Goal: Task Accomplishment & Management: Use online tool/utility

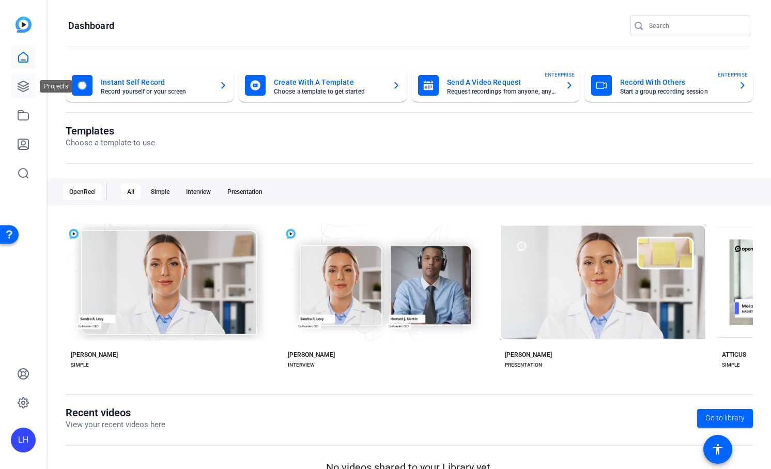
click at [20, 84] on icon at bounding box center [23, 86] width 10 height 10
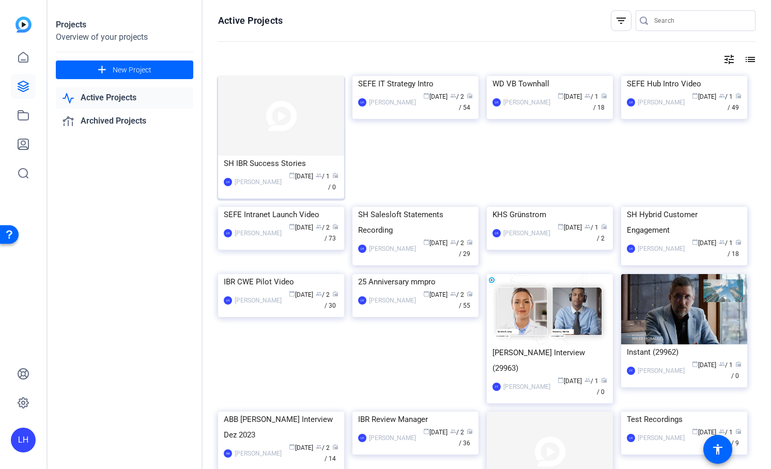
click at [273, 135] on img at bounding box center [281, 116] width 126 height 80
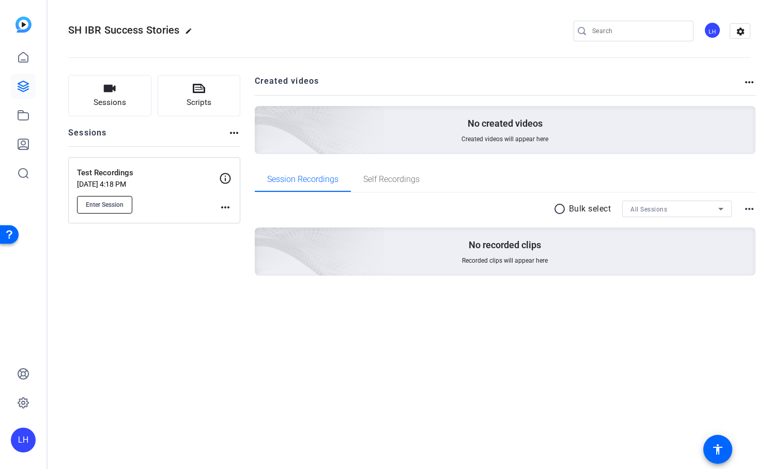
click at [107, 203] on span "Enter Session" at bounding box center [105, 205] width 38 height 8
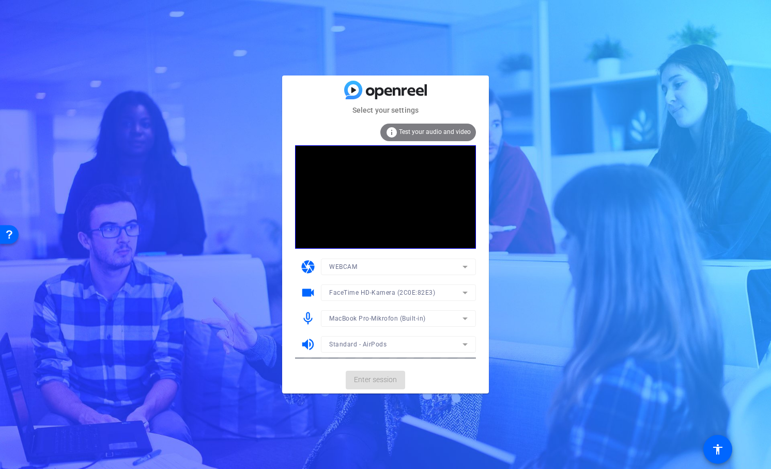
click at [376, 381] on mat-card-actions "Enter session" at bounding box center [385, 379] width 207 height 27
click at [378, 384] on span "Enter session" at bounding box center [375, 379] width 43 height 11
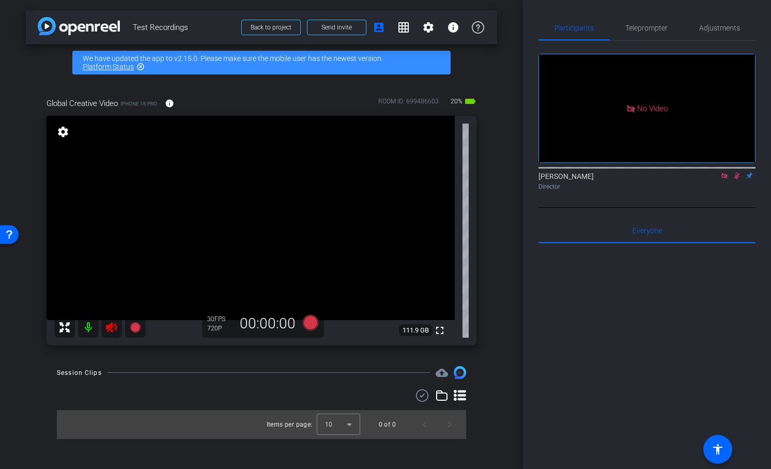
click at [111, 328] on icon at bounding box center [111, 327] width 11 height 10
click at [727, 179] on icon at bounding box center [724, 175] width 8 height 7
click at [724, 180] on mat-icon at bounding box center [724, 175] width 12 height 9
click at [731, 32] on span "Adjustments" at bounding box center [719, 27] width 41 height 7
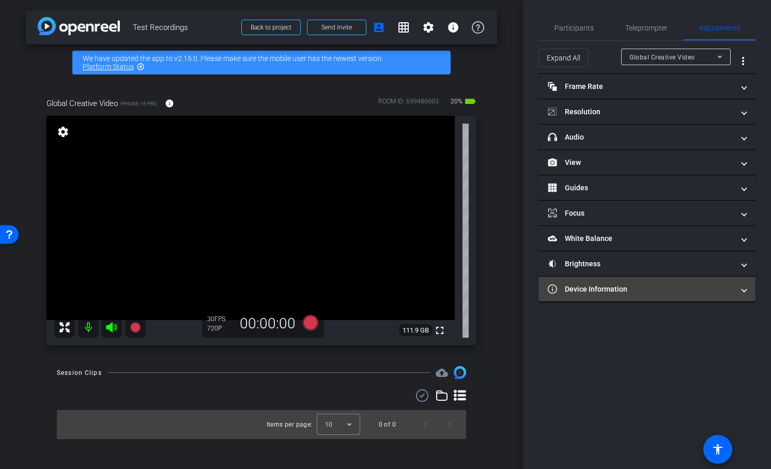
click at [628, 290] on mat-panel-title "Device Information" at bounding box center [641, 289] width 186 height 11
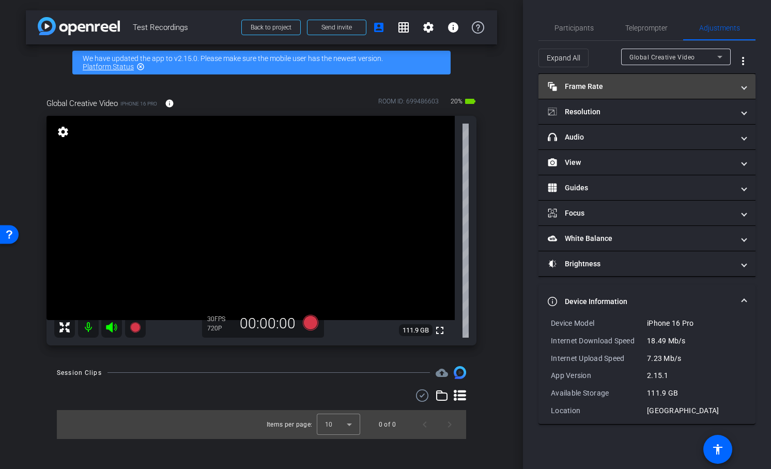
click at [637, 93] on mat-expansion-panel-header "Frame Rate Frame Rate" at bounding box center [647, 86] width 217 height 25
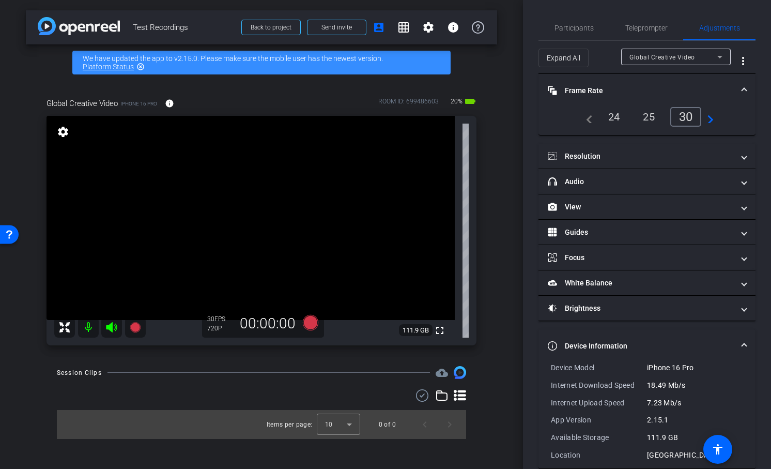
click at [648, 116] on div "25" at bounding box center [648, 117] width 27 height 18
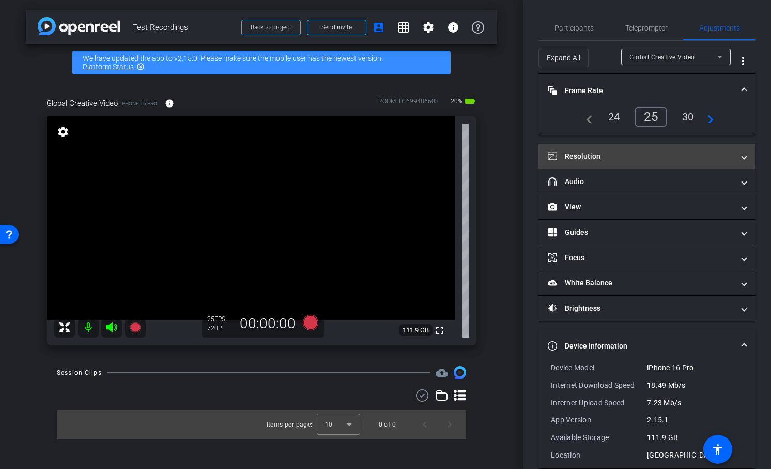
click at [629, 149] on mat-expansion-panel-header "Resolution" at bounding box center [647, 156] width 217 height 25
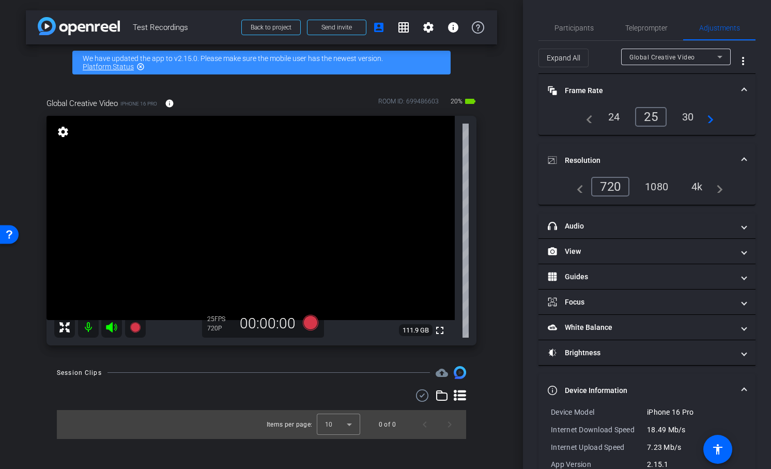
click at [697, 187] on div "4k" at bounding box center [697, 187] width 27 height 18
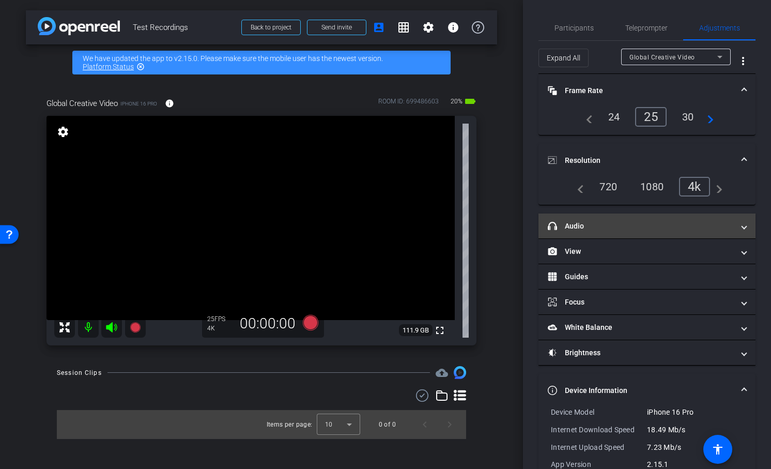
click at [666, 221] on mat-panel-title "headphone icon Audio" at bounding box center [641, 226] width 186 height 11
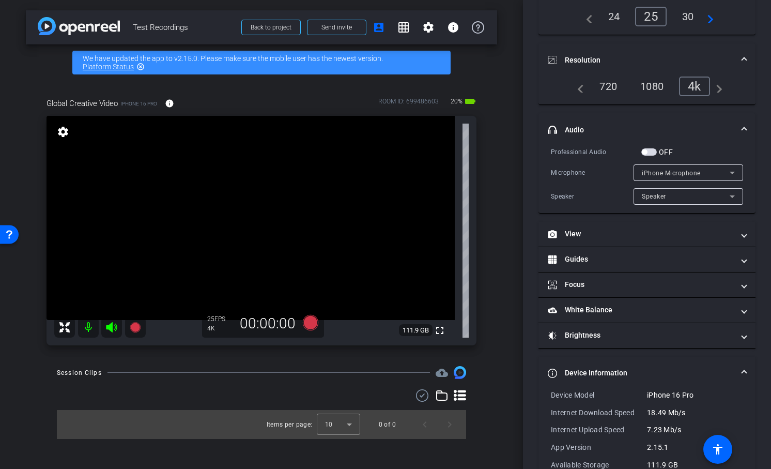
scroll to position [101, 0]
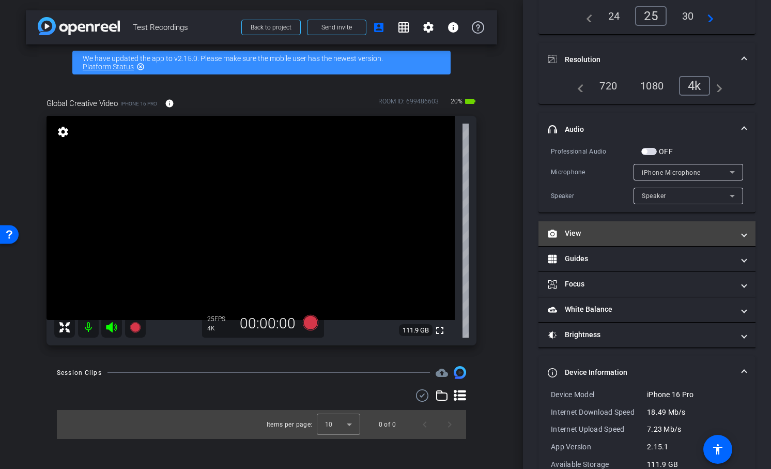
click at [671, 233] on mat-panel-title "View" at bounding box center [641, 233] width 186 height 11
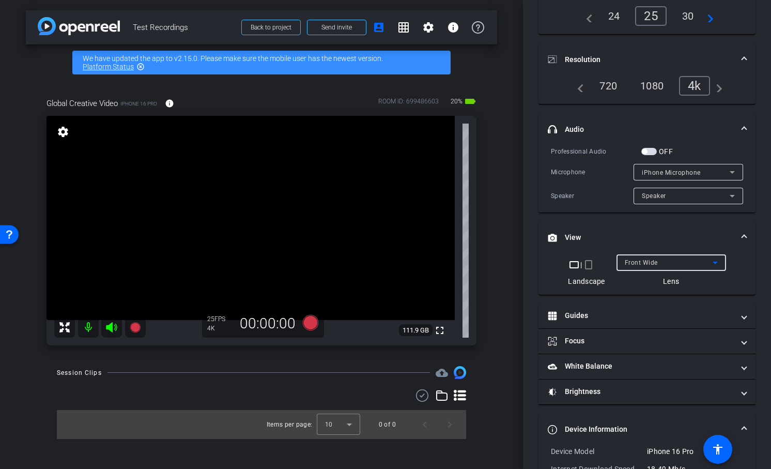
click at [696, 263] on div "Front Wide" at bounding box center [669, 262] width 88 height 13
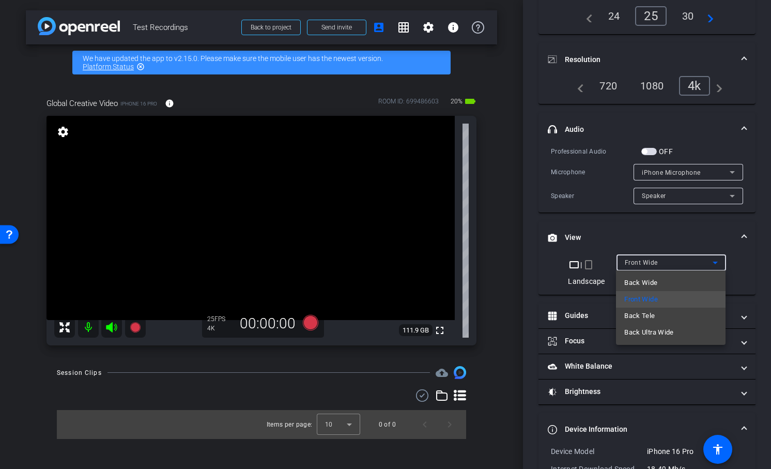
click at [696, 263] on div at bounding box center [385, 234] width 771 height 469
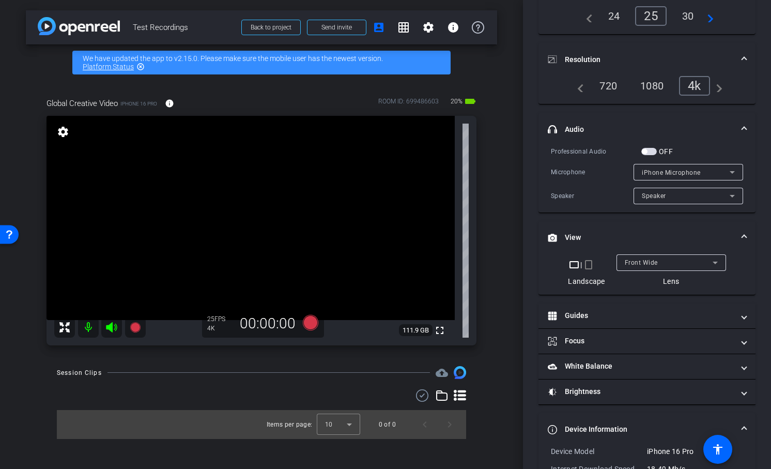
click at [675, 264] on div "Front Wide" at bounding box center [669, 262] width 88 height 13
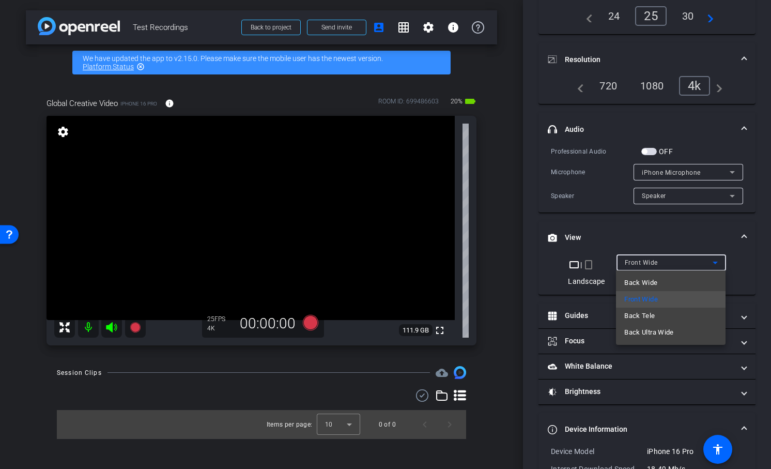
click at [661, 263] on div at bounding box center [385, 234] width 771 height 469
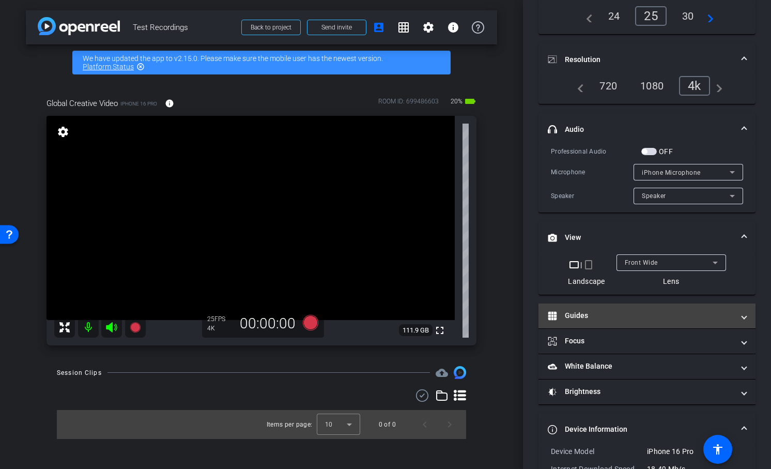
click at [641, 312] on mat-panel-title "Guides" at bounding box center [641, 315] width 186 height 11
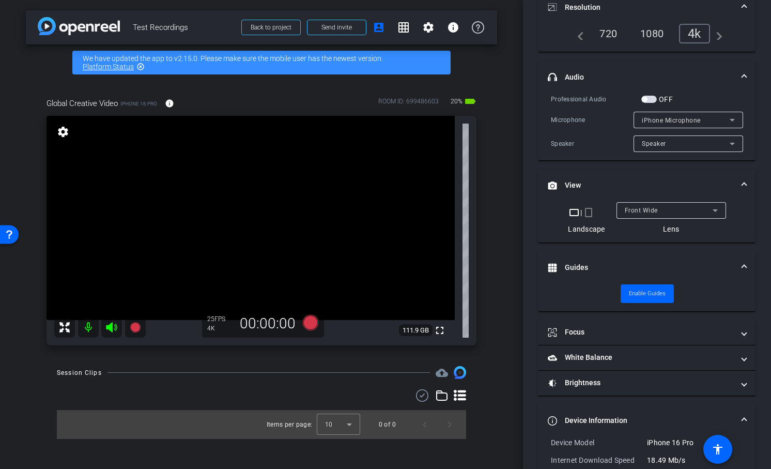
scroll to position [156, 0]
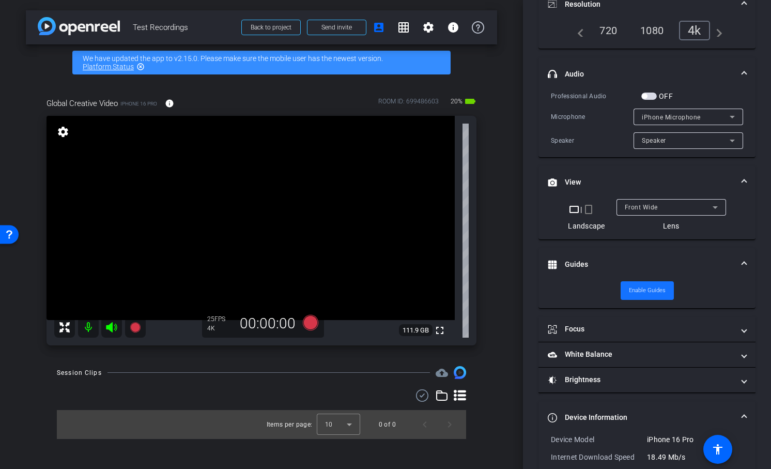
click at [650, 295] on span "Enable Guides" at bounding box center [647, 291] width 37 height 16
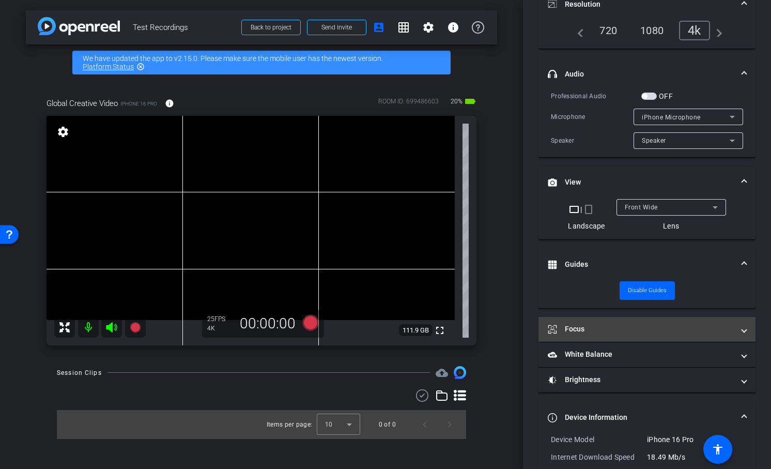
click at [638, 319] on mat-expansion-panel-header "Focus" at bounding box center [647, 329] width 217 height 25
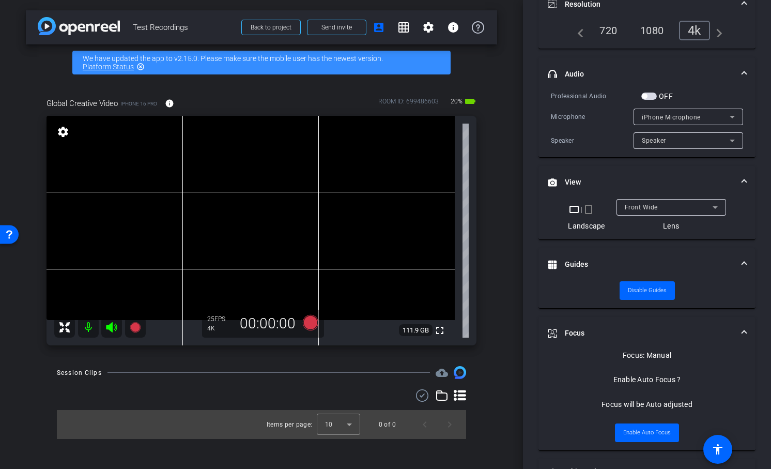
click at [667, 336] on mat-panel-title "Focus" at bounding box center [641, 333] width 186 height 11
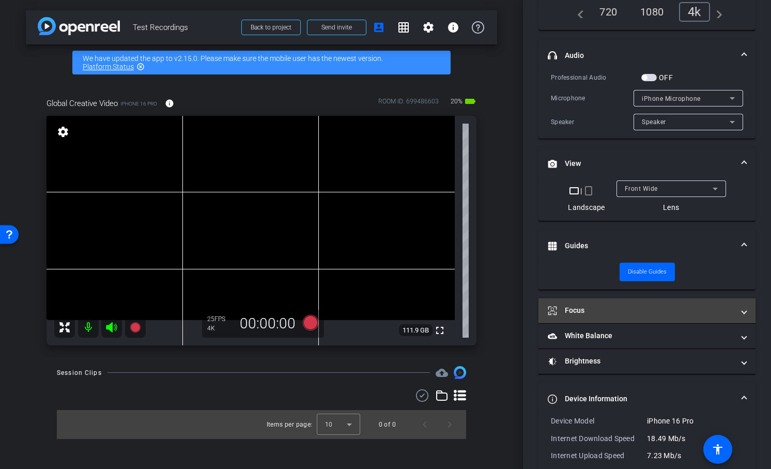
scroll to position [0, 0]
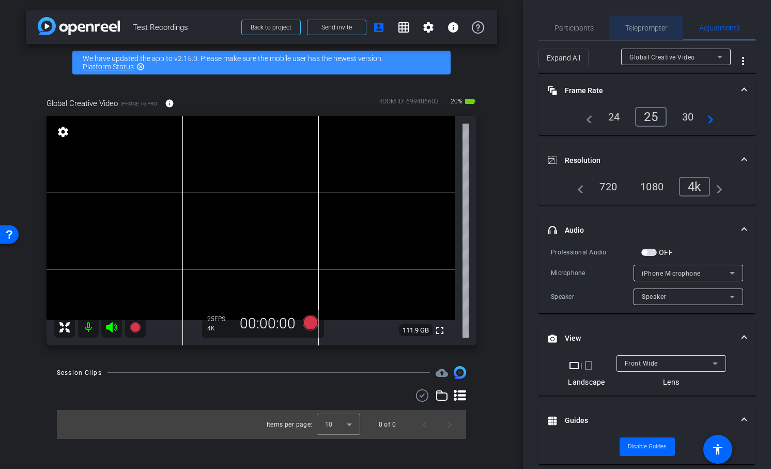
click at [646, 34] on span "Teleprompter" at bounding box center [646, 28] width 42 height 25
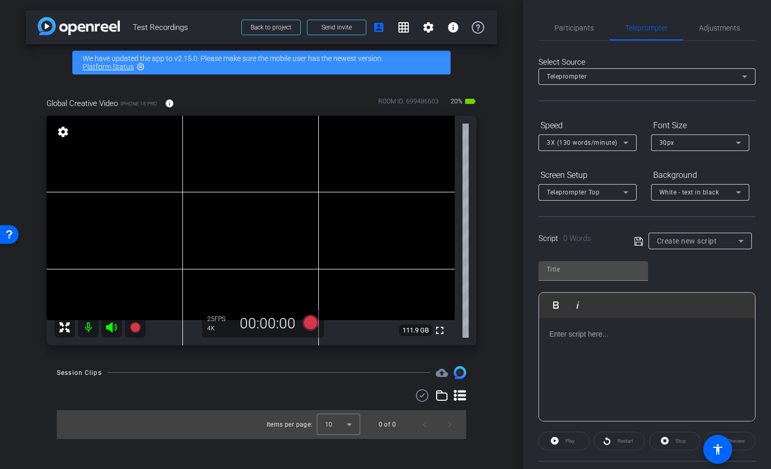
click at [592, 347] on div at bounding box center [647, 369] width 216 height 103
click at [569, 435] on div "Play" at bounding box center [564, 441] width 51 height 19
click at [314, 323] on icon at bounding box center [311, 323] width 16 height 16
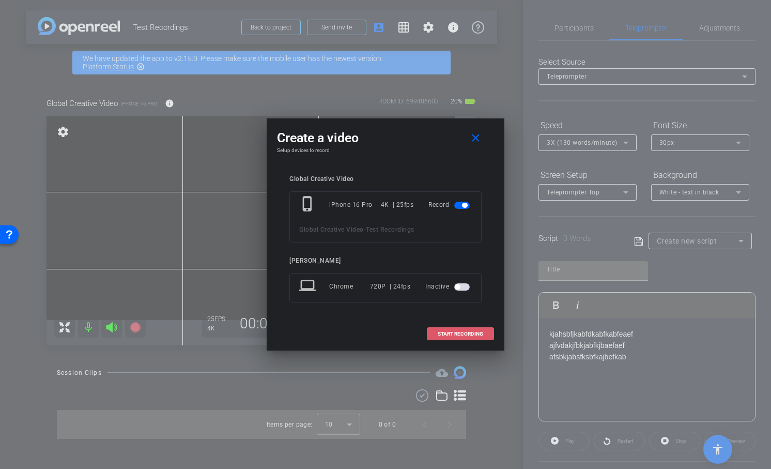
click at [456, 332] on span "START RECORDING" at bounding box center [460, 333] width 45 height 5
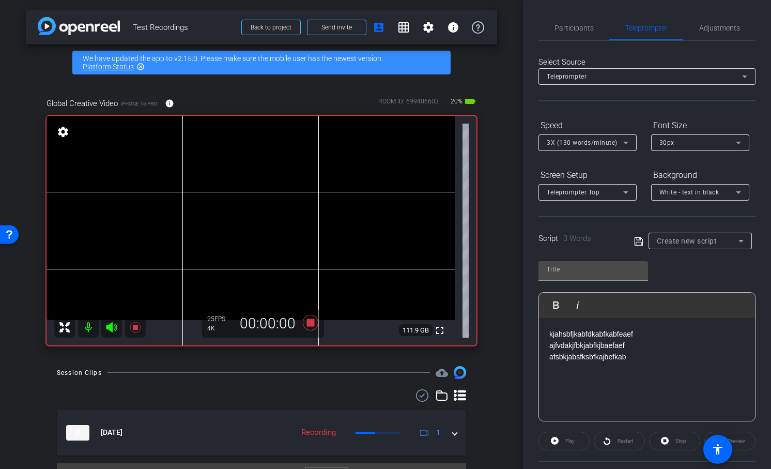
click at [556, 438] on div "Play" at bounding box center [564, 441] width 51 height 19
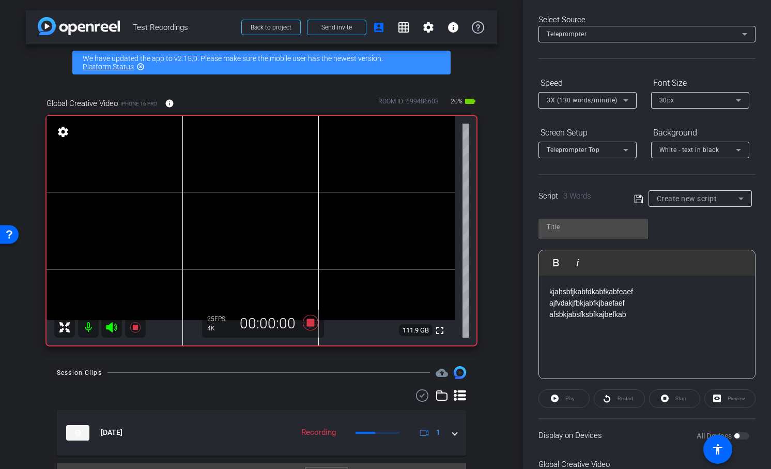
scroll to position [96, 0]
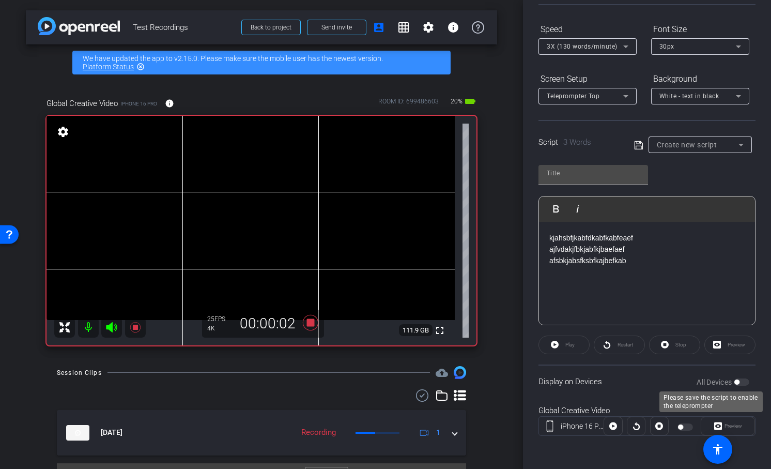
click at [744, 383] on div "All Devices" at bounding box center [723, 382] width 53 height 10
click at [134, 331] on icon at bounding box center [135, 327] width 12 height 12
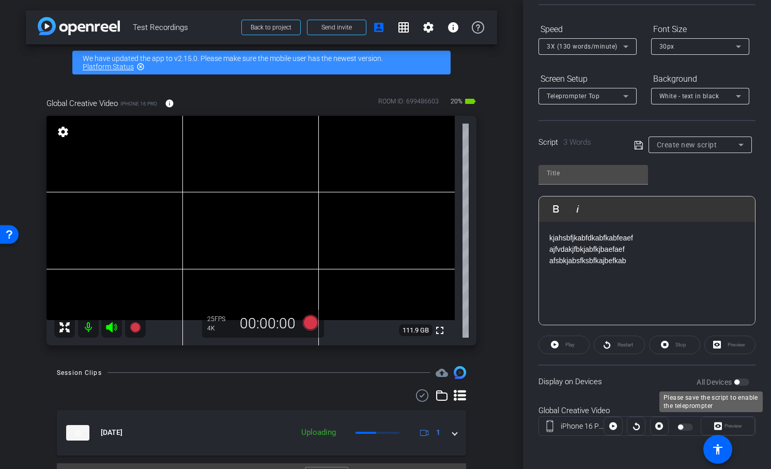
click at [730, 381] on label "All Devices" at bounding box center [715, 382] width 37 height 10
click at [729, 381] on label "All Devices" at bounding box center [715, 382] width 37 height 10
click at [731, 398] on div "Please save the script to enable the teleprompter" at bounding box center [710, 401] width 103 height 21
click at [564, 341] on div "Play" at bounding box center [564, 344] width 51 height 19
click at [721, 382] on label "All Devices" at bounding box center [715, 382] width 37 height 10
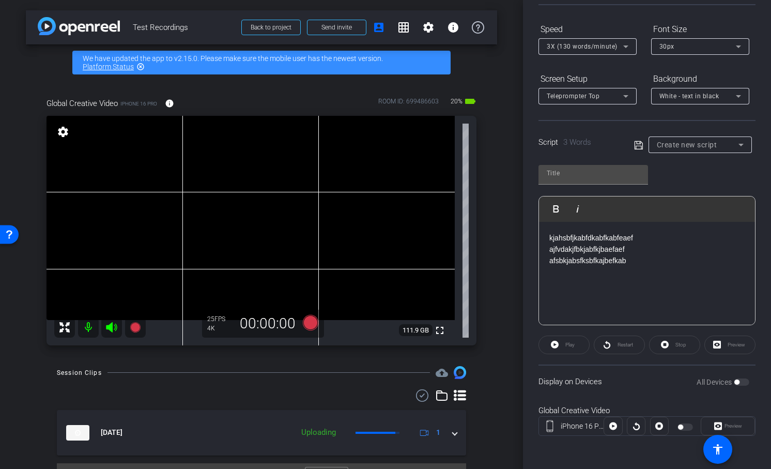
click at [741, 382] on div "All Devices" at bounding box center [723, 382] width 53 height 10
click at [575, 333] on openreel-capture-teleprompter "Speed 3X (130 words/minute) Font Size 30px Screen Setup Teleprompter Top Backgr…" at bounding box center [647, 237] width 217 height 433
click at [608, 344] on div "Restart" at bounding box center [619, 344] width 51 height 19
click at [606, 252] on p "ajfvdakjfbkjabfkjbaefaef" at bounding box center [646, 248] width 195 height 11
click at [606, 234] on p "kjahsbfjkabfdkabfkabfeaef" at bounding box center [646, 237] width 195 height 11
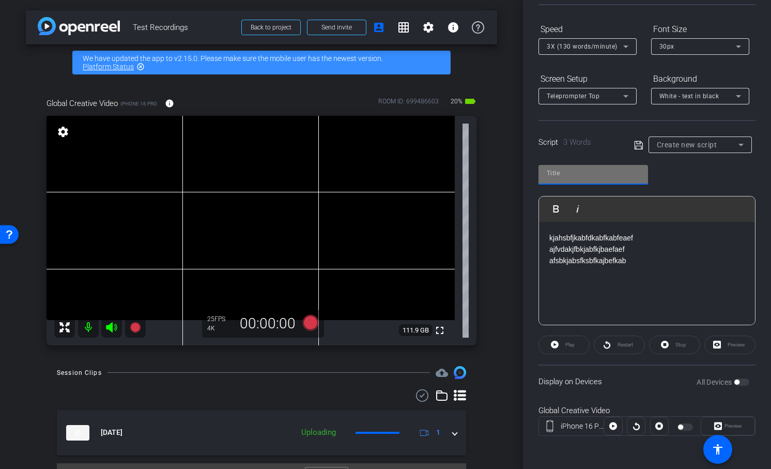
click at [597, 175] on input "text" at bounding box center [593, 173] width 93 height 12
type input "jkfbkabasfba"
click at [585, 255] on div "kjahsbfjkabfdkabfkabfeaef ajfvdakjfbkjabfkjbaefaef afsbkjabsfksbfkajbefkab" at bounding box center [647, 273] width 216 height 103
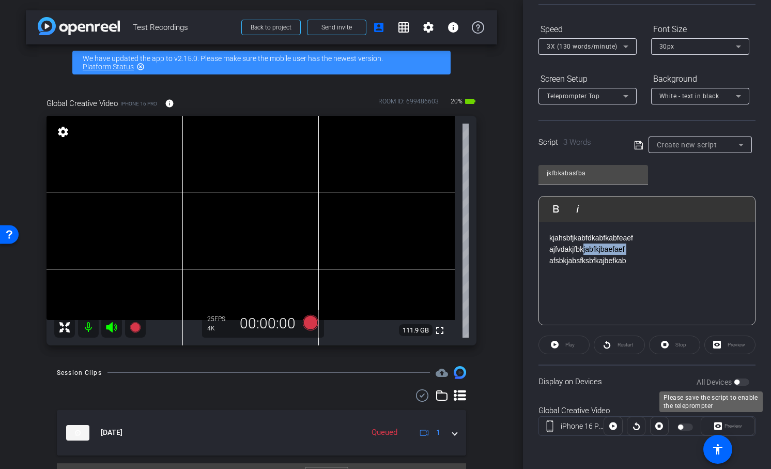
click at [731, 380] on label "All Devices" at bounding box center [715, 382] width 37 height 10
click at [723, 380] on label "All Devices" at bounding box center [715, 382] width 37 height 10
click at [670, 341] on div "Stop" at bounding box center [674, 344] width 51 height 19
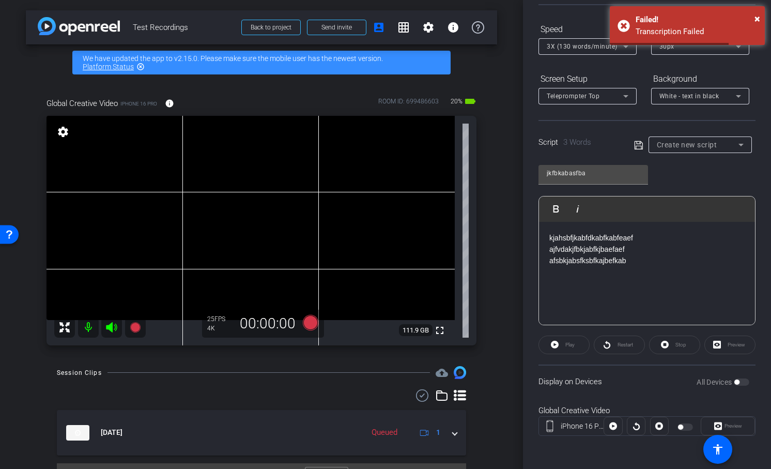
click at [741, 423] on div "Preview" at bounding box center [728, 426] width 54 height 19
click at [613, 429] on div at bounding box center [613, 426] width 19 height 19
click at [612, 424] on div at bounding box center [613, 426] width 19 height 19
click at [610, 346] on div "Restart" at bounding box center [619, 344] width 51 height 19
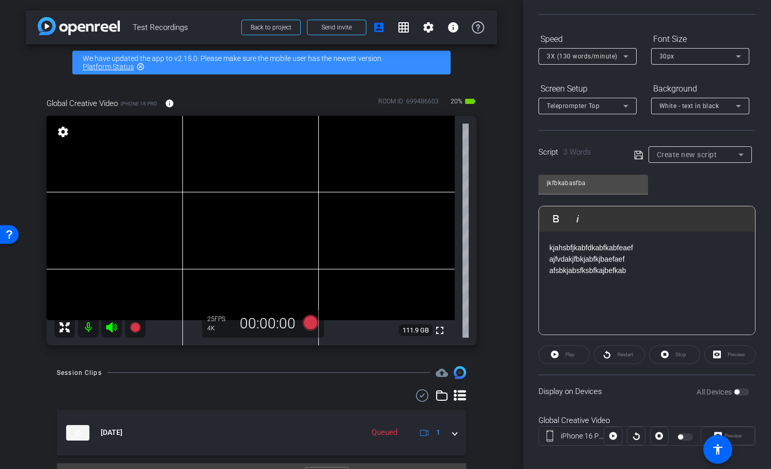
click at [592, 308] on div "kjahsbfjkabfdkabfkabfeaef ajfvdakjfbkjabfkjbaefaef afsbkjabsfksbfkajbefkab" at bounding box center [647, 283] width 216 height 103
click at [568, 287] on p at bounding box center [646, 282] width 195 height 11
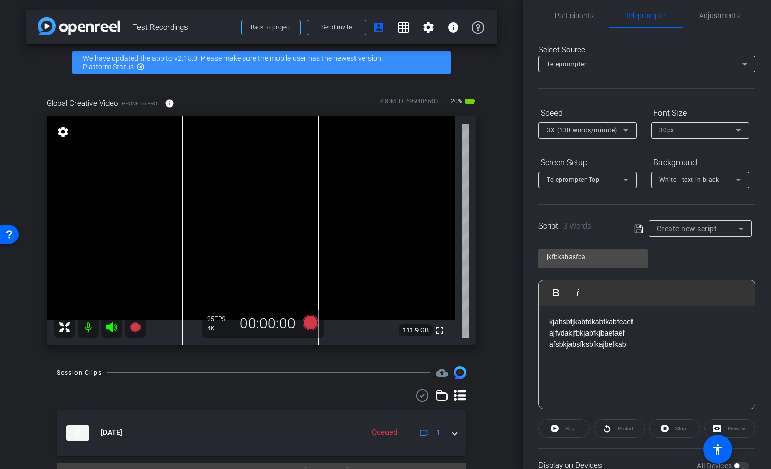
scroll to position [0, 0]
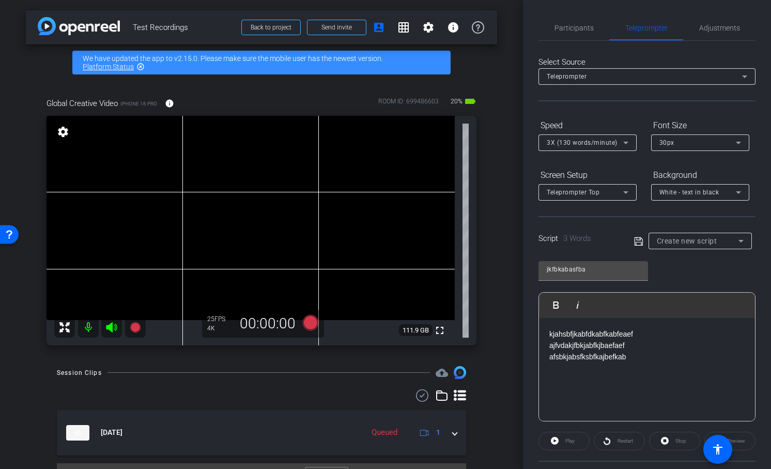
click at [589, 241] on span "3 Words" at bounding box center [577, 238] width 28 height 9
click at [638, 242] on icon at bounding box center [638, 241] width 8 height 8
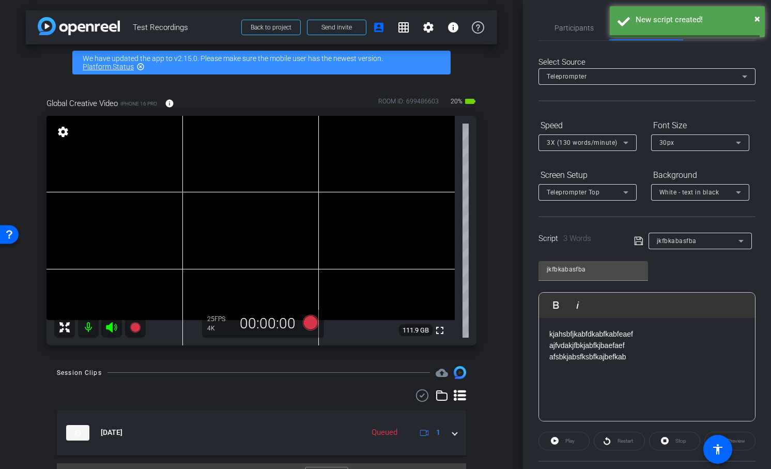
drag, startPoint x: 670, startPoint y: 242, endPoint x: 680, endPoint y: 241, distance: 9.8
click at [680, 241] on span "jkfbkabasfba" at bounding box center [677, 240] width 40 height 7
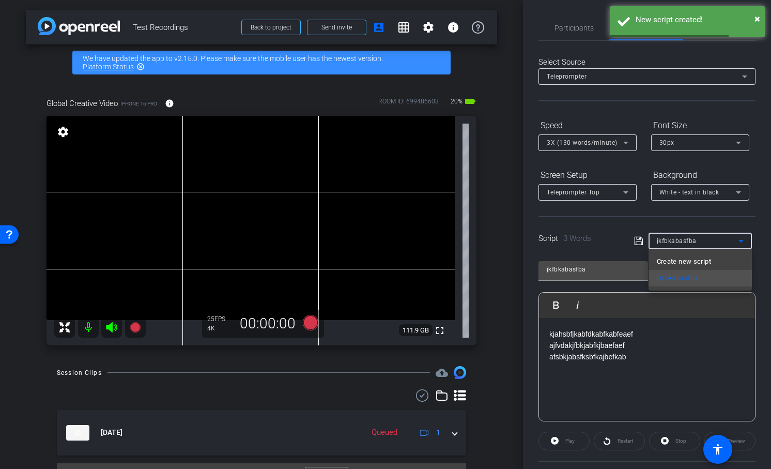
click at [606, 361] on div at bounding box center [385, 234] width 771 height 469
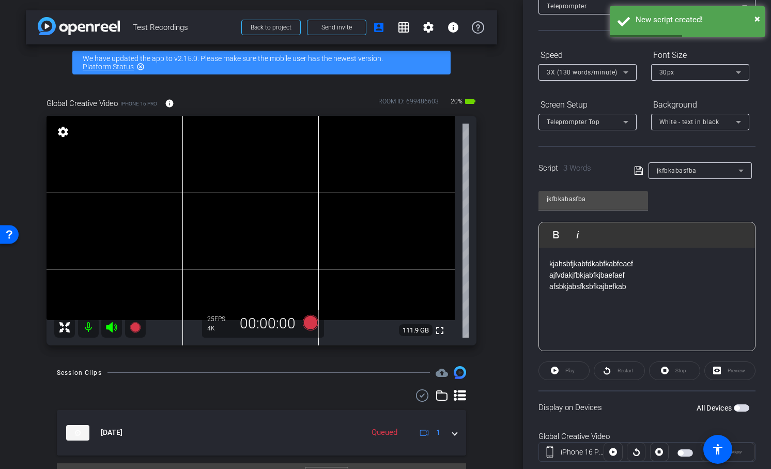
scroll to position [69, 0]
click at [570, 372] on div "Play" at bounding box center [564, 372] width 51 height 19
drag, startPoint x: 570, startPoint y: 372, endPoint x: 577, endPoint y: 372, distance: 7.2
click at [576, 372] on div "Play" at bounding box center [564, 372] width 51 height 19
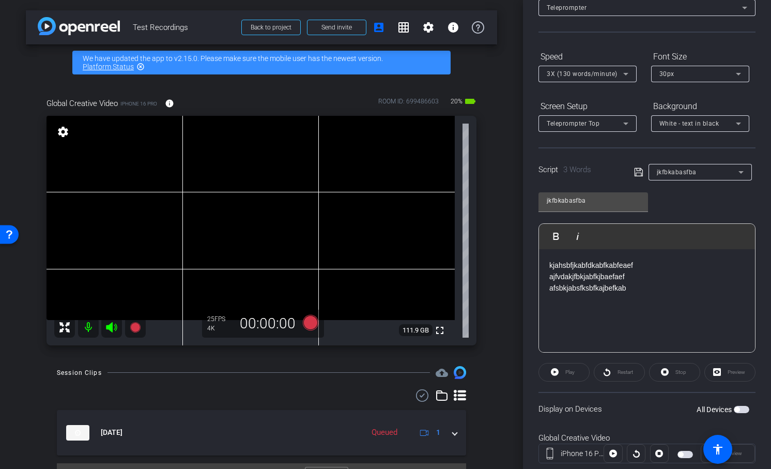
click at [566, 372] on div "Play" at bounding box center [564, 372] width 51 height 19
click at [646, 404] on div "Display on Devices All Devices" at bounding box center [647, 409] width 217 height 34
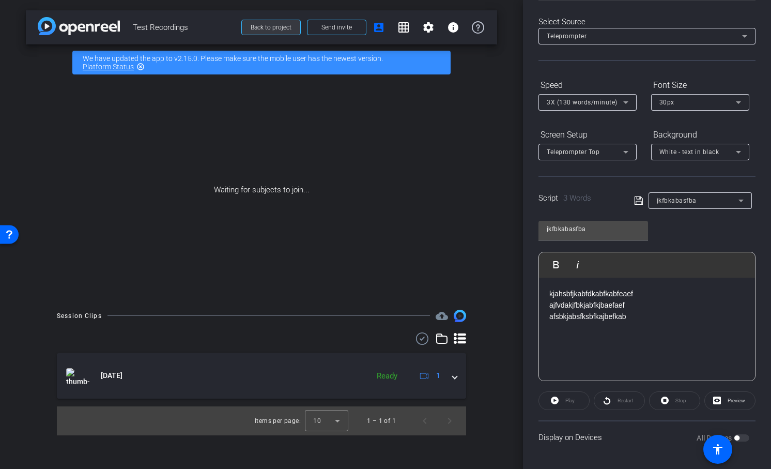
click at [284, 25] on span "Back to project" at bounding box center [271, 27] width 41 height 7
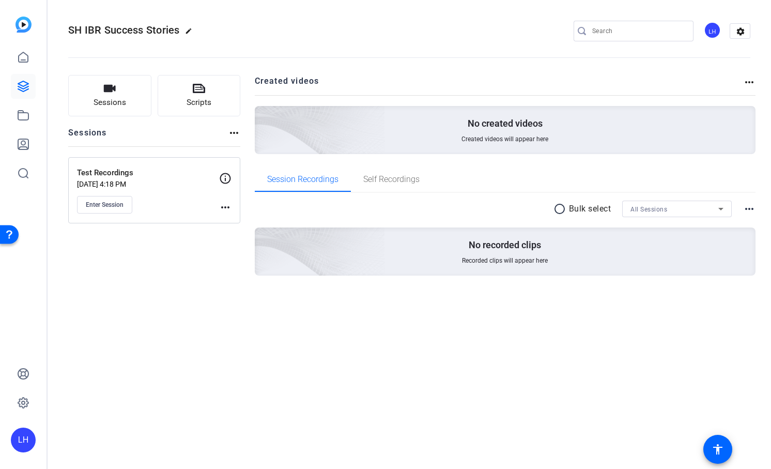
click at [29, 445] on div "LH" at bounding box center [23, 439] width 25 height 25
click at [125, 434] on mat-icon "logout" at bounding box center [124, 431] width 12 height 12
